Goal: Transaction & Acquisition: Purchase product/service

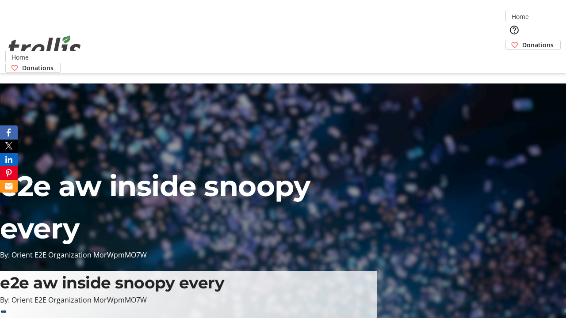
click at [522, 40] on span "Donations" at bounding box center [537, 44] width 31 height 9
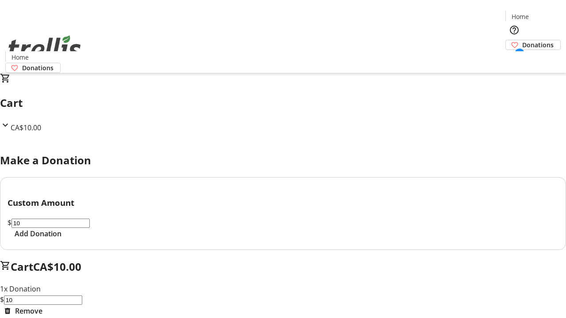
select select "CA"
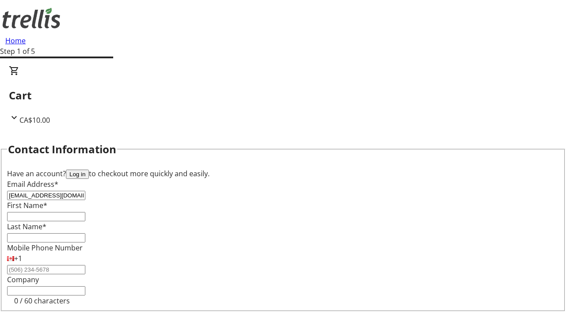
type input "[EMAIL_ADDRESS][DOMAIN_NAME]"
type input "Dorian"
type input "[DEMOGRAPHIC_DATA]"
type input "[STREET_ADDRESS][PERSON_NAME]"
type input "Kelowna"
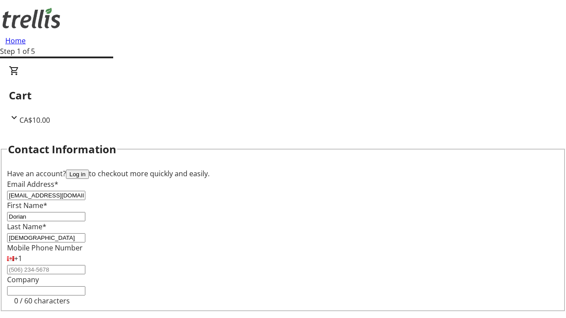
select select "BC"
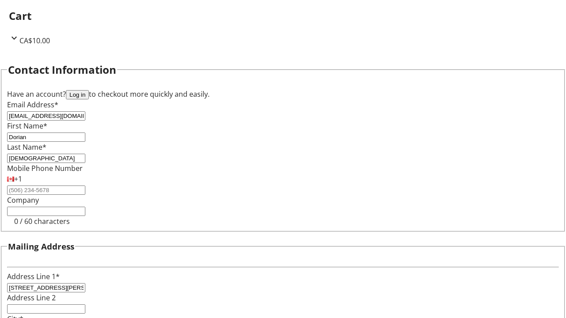
type input "Kelowna"
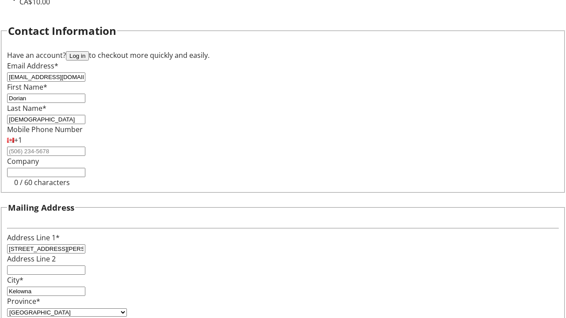
type input "V1Y 0C2"
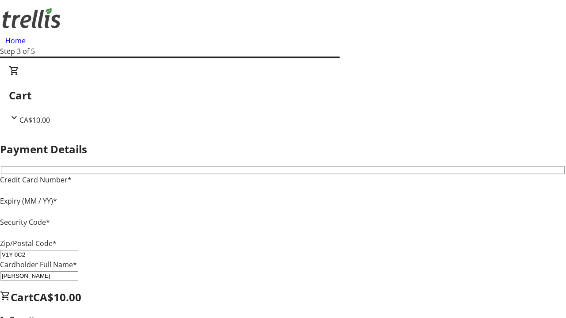
type input "V1Y 0C2"
